Goal: Check status: Check status

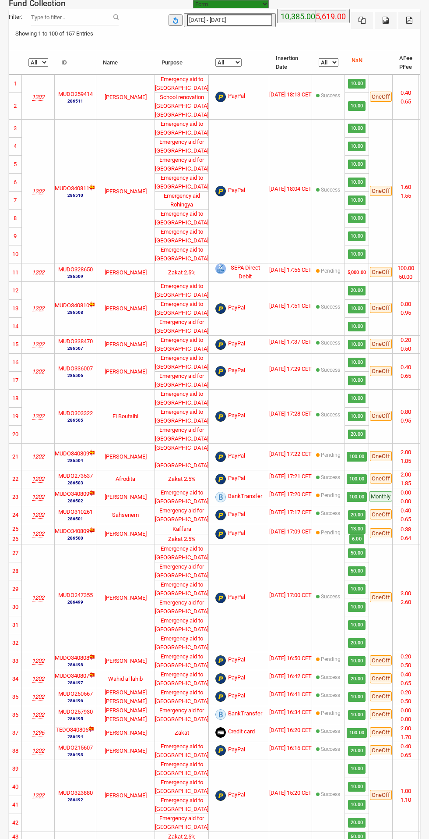
select select "100"
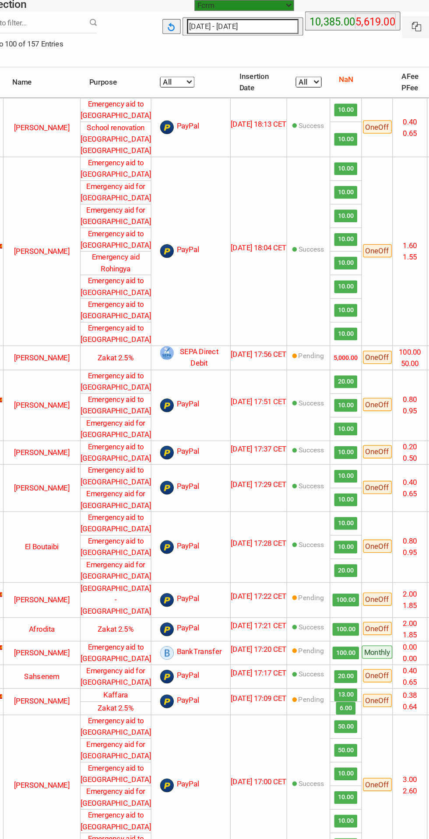
click at [270, 62] on select "All Pending Success" at bounding box center [280, 62] width 20 height 8
select select "Success"
click at [270, 61] on select "All Pending Success" at bounding box center [280, 62] width 20 height 8
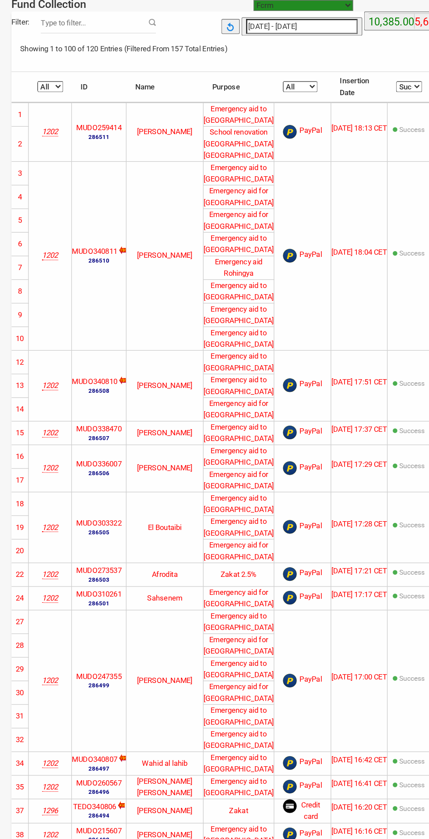
click at [40, 67] on select "All 1830 1202 1296 1466" at bounding box center [38, 66] width 20 height 8
select select "1296"
click at [28, 62] on select "All 1830 1202 1296 1466" at bounding box center [38, 66] width 20 height 8
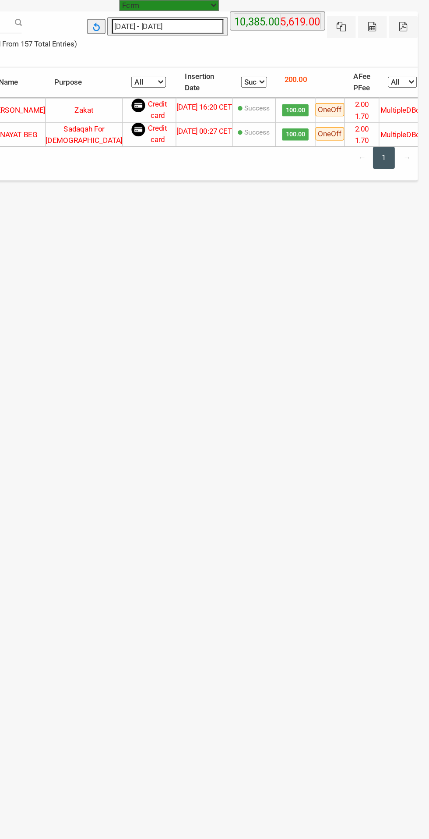
scroll to position [0, 29]
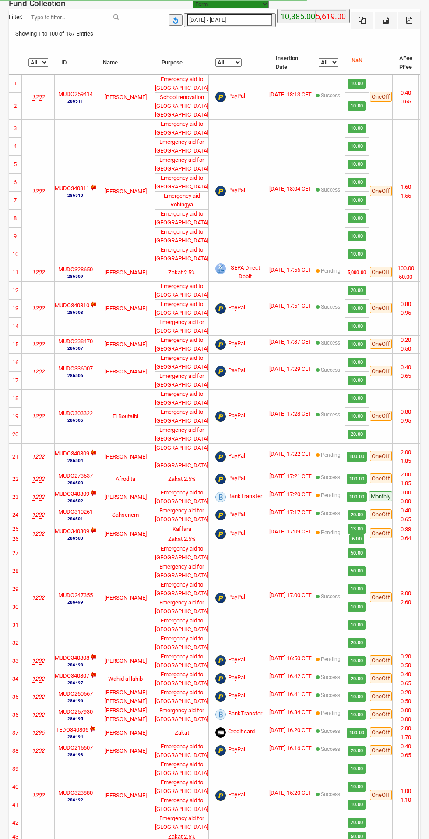
select select "100"
